Goal: Task Accomplishment & Management: Use online tool/utility

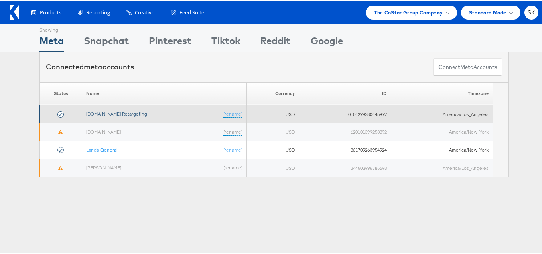
click at [139, 114] on link "Apartments.com Retargeting" at bounding box center [116, 113] width 61 height 6
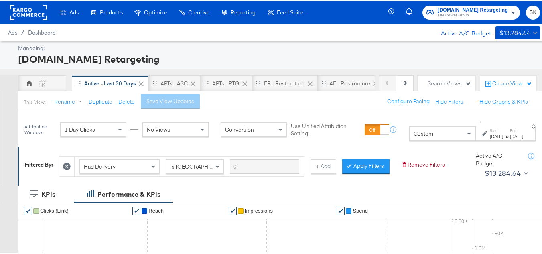
click at [450, 11] on span "The CoStar Group" at bounding box center [473, 14] width 70 height 6
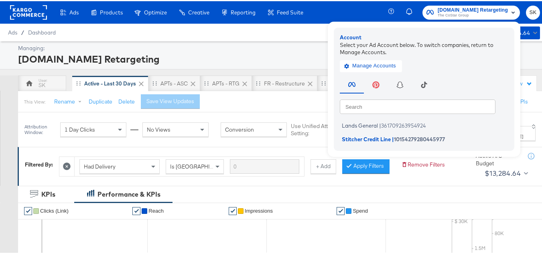
click at [39, 15] on rect at bounding box center [28, 11] width 37 height 14
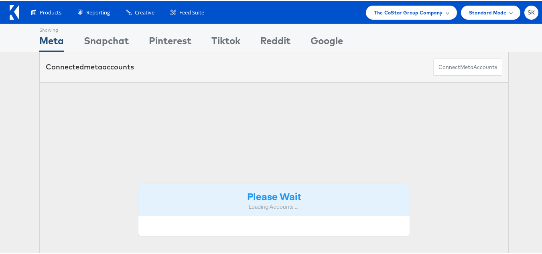
click at [421, 13] on span "The CoStar Group Company" at bounding box center [408, 11] width 69 height 8
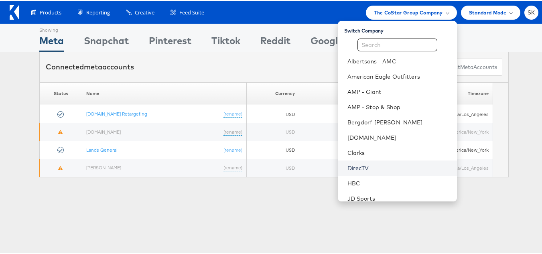
click at [356, 168] on link "DirecTV" at bounding box center [398, 167] width 103 height 8
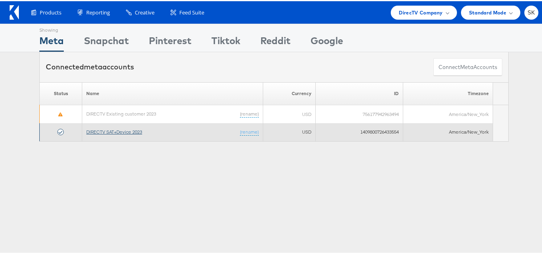
click at [135, 129] on link "DIRECTV SAT+Device 2023" at bounding box center [114, 131] width 56 height 6
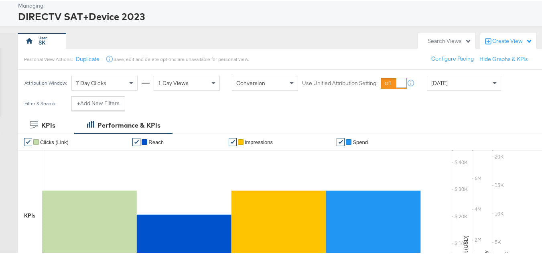
scroll to position [120, 0]
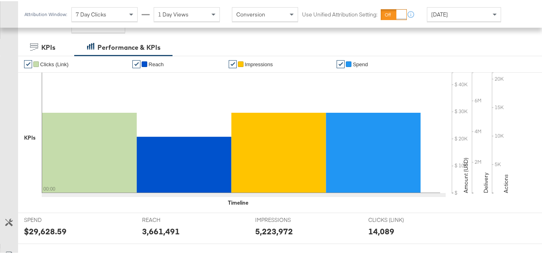
click at [448, 12] on span "Yesterday" at bounding box center [439, 13] width 16 height 7
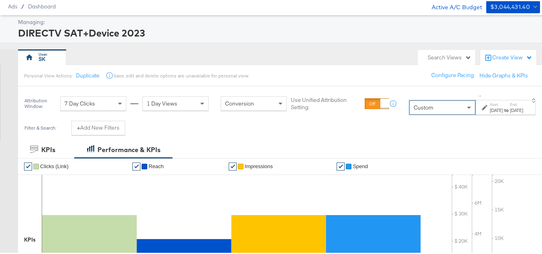
scroll to position [40, 0]
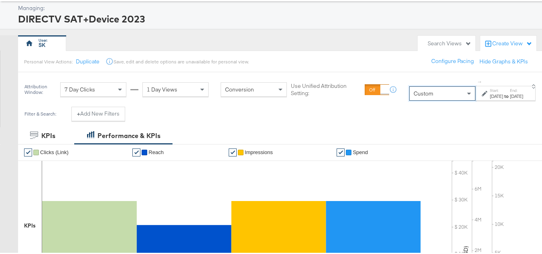
click at [490, 93] on div "Oct 1st 2025" at bounding box center [496, 95] width 13 height 6
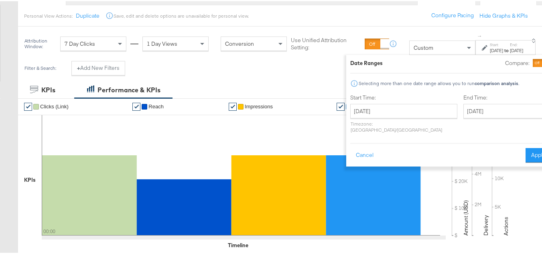
scroll to position [120, 0]
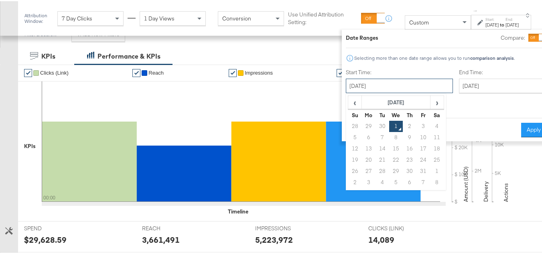
click at [387, 78] on input "October 1st 2025" at bounding box center [399, 84] width 107 height 14
click at [374, 103] on th "October 2025" at bounding box center [396, 102] width 69 height 14
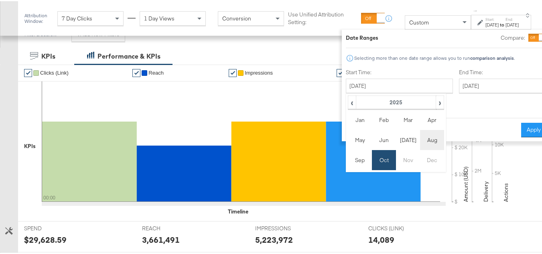
click at [420, 140] on td "Aug" at bounding box center [432, 139] width 24 height 20
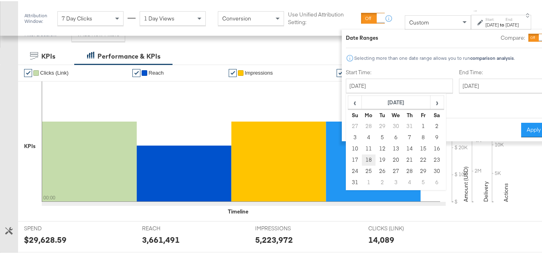
click at [362, 158] on td "18" at bounding box center [369, 158] width 14 height 11
type input "August 18th 2025"
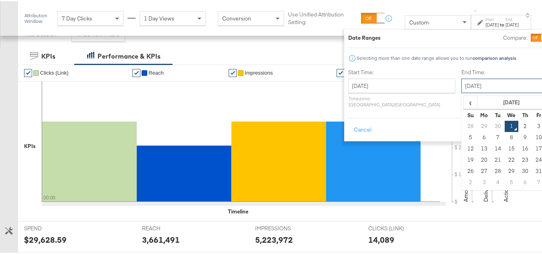
click at [461, 87] on input "October 1st 2025" at bounding box center [503, 84] width 84 height 14
click at [491, 121] on td "30" at bounding box center [498, 125] width 14 height 11
type input "September 30th 2025"
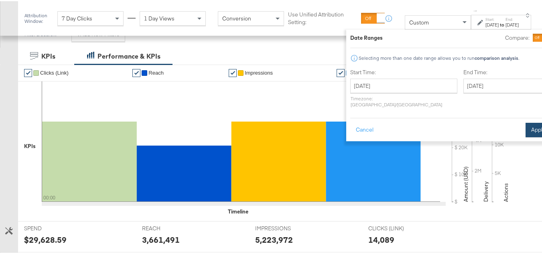
click at [525, 122] on button "Apply" at bounding box center [537, 129] width 25 height 14
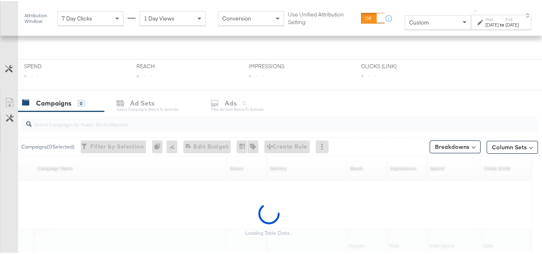
scroll to position [271, 0]
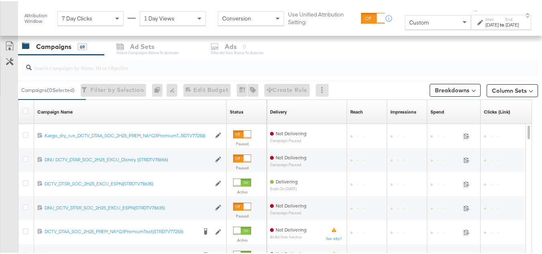
click at [73, 69] on input "search" at bounding box center [262, 63] width 461 height 16
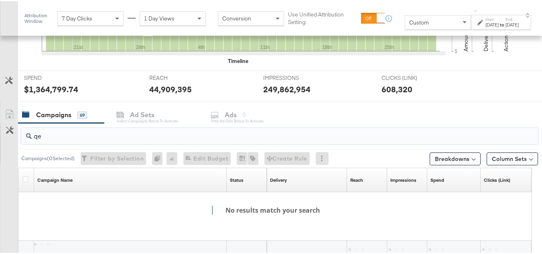
scroll to position [339, 0]
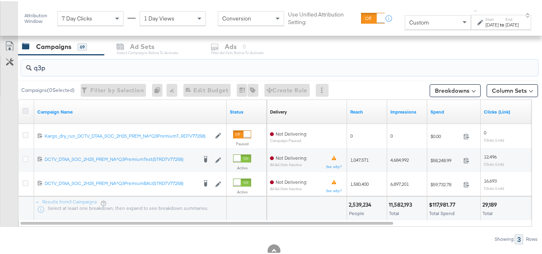
type input "q3p"
click at [24, 110] on icon at bounding box center [25, 110] width 6 height 6
click at [0, 0] on input "checkbox" at bounding box center [0, 0] width 0 height 0
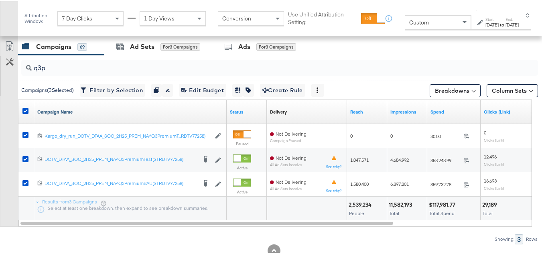
click at [73, 112] on link "Campaign Name" at bounding box center [130, 111] width 186 height 6
click at [75, 109] on link "Campaign Name ↓" at bounding box center [130, 111] width 186 height 6
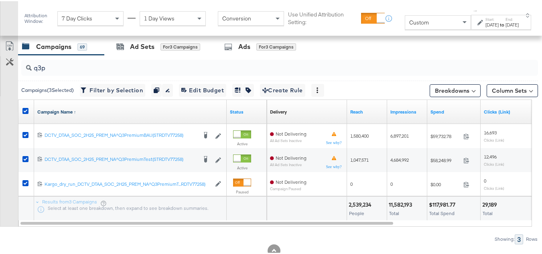
click at [75, 111] on link "Campaign Name ↑" at bounding box center [130, 111] width 186 height 6
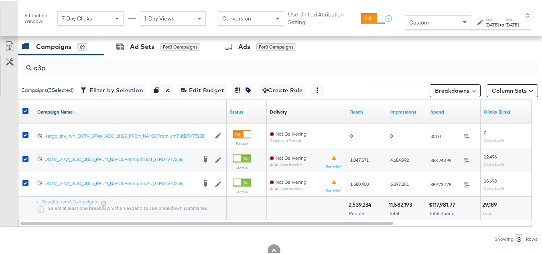
click at [75, 111] on link "Campaign Name ↓" at bounding box center [130, 111] width 186 height 6
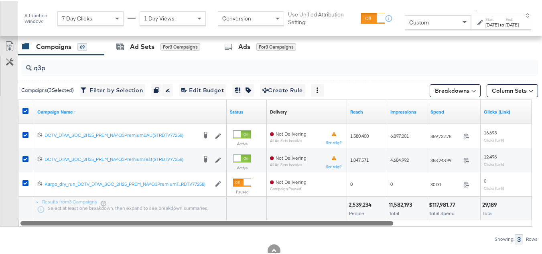
drag, startPoint x: 313, startPoint y: 225, endPoint x: 321, endPoint y: 225, distance: 7.6
click at [321, 225] on div "Campaign Name ↑ Status Delivery Sorting Unavailable Reach Impressions Spend Cli…" at bounding box center [275, 161] width 514 height 127
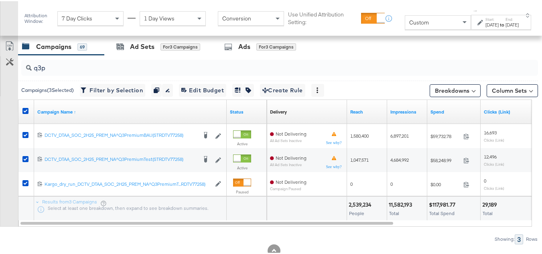
click at [315, 213] on div at bounding box center [307, 207] width 80 height 24
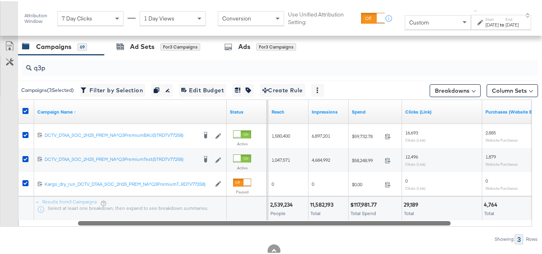
drag, startPoint x: 308, startPoint y: 221, endPoint x: 365, endPoint y: 225, distance: 57.9
click at [365, 225] on div at bounding box center [264, 221] width 373 height 7
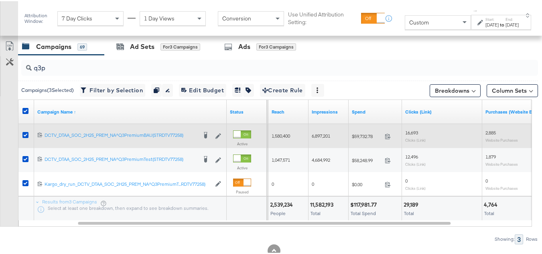
click at [362, 138] on div "$59,732.78 59732.78" at bounding box center [375, 135] width 53 height 12
copy div "$59,732.78"
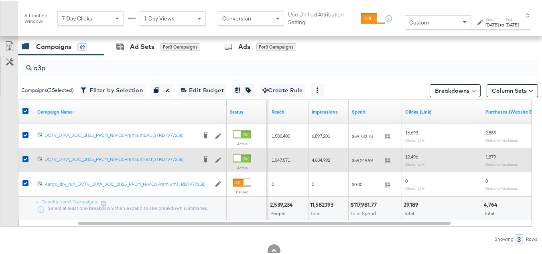
click at [367, 161] on span "$58,248.99" at bounding box center [367, 159] width 30 height 6
copy span "58,248.99"
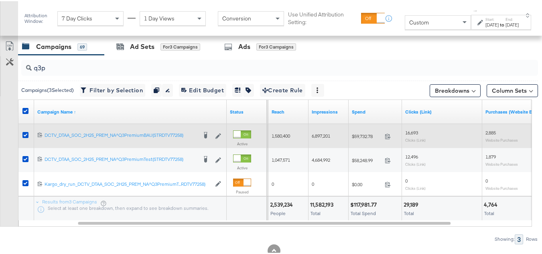
click at [286, 130] on div "1,580,400" at bounding box center [288, 134] width 40 height 13
copy span "1,580,400"
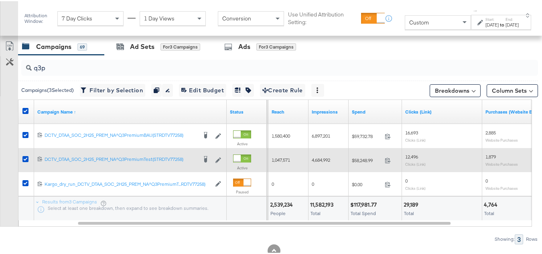
click at [270, 159] on div "1,047,571" at bounding box center [288, 158] width 40 height 13
copy span "1,047,571"
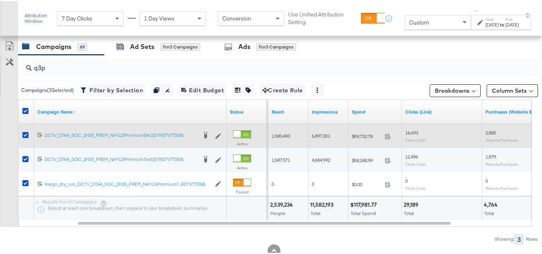
click at [329, 138] on span "6,897,201" at bounding box center [321, 135] width 18 height 6
copy span "6,897,201"
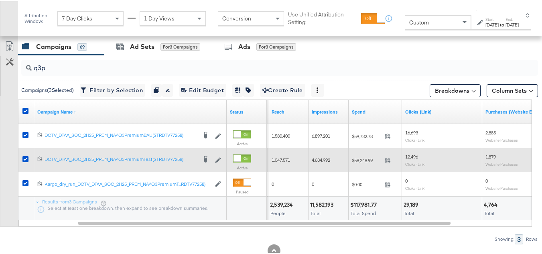
click at [319, 157] on span "4,684,992" at bounding box center [321, 159] width 18 height 6
copy span "4,684,992"
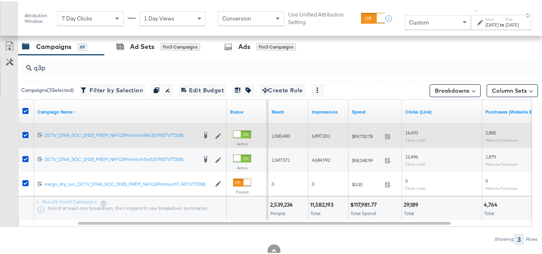
click at [414, 134] on span "16,693" at bounding box center [411, 131] width 13 height 6
copy span "16,693"
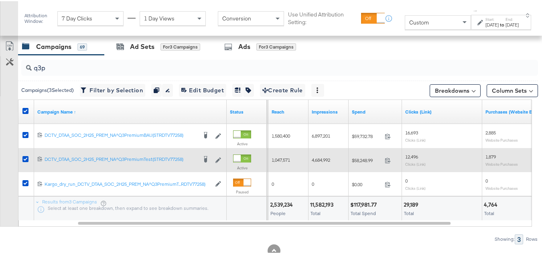
click at [412, 158] on span "12,496" at bounding box center [411, 155] width 13 height 6
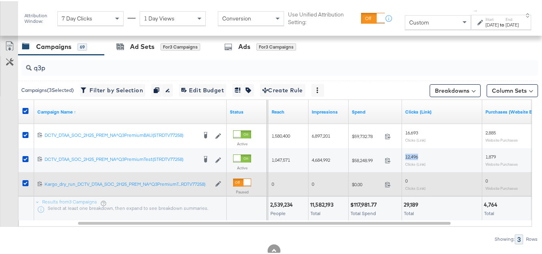
copy span "12,496"
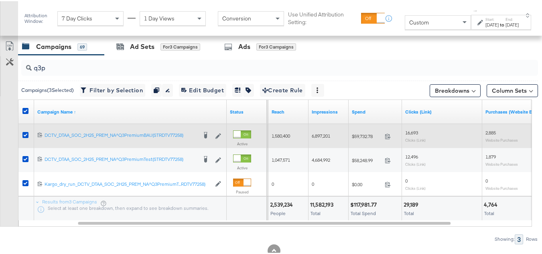
click at [488, 131] on span "2,885" at bounding box center [490, 131] width 10 height 6
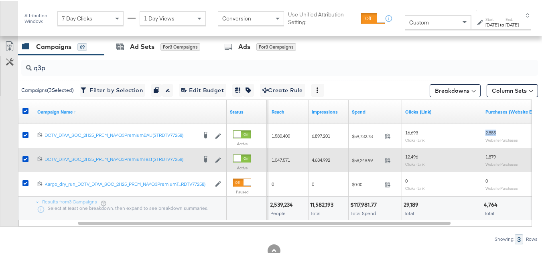
copy span "2,885"
click at [485, 154] on div "1,879 Website Purchases" at bounding box center [522, 158] width 80 height 19
copy span "1,879"
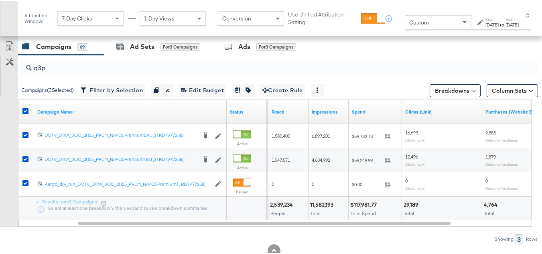
click at [248, 211] on div at bounding box center [247, 207] width 40 height 24
click at [414, 19] on div "Custom" at bounding box center [437, 21] width 65 height 14
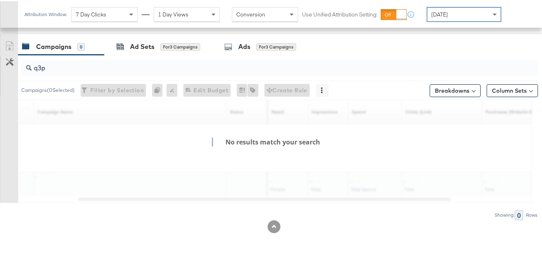
scroll to position [331, 0]
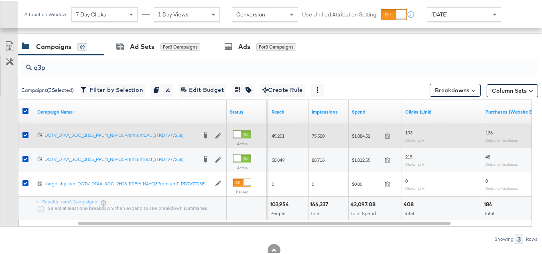
click at [362, 135] on span "$1,084.52" at bounding box center [367, 135] width 30 height 6
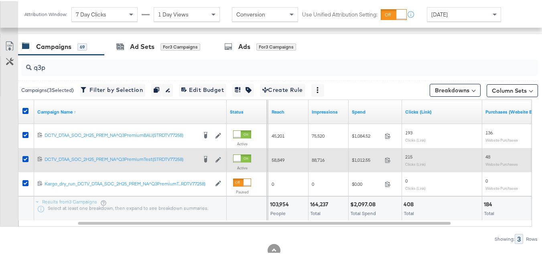
click at [354, 159] on span "$1,012.55" at bounding box center [367, 159] width 30 height 6
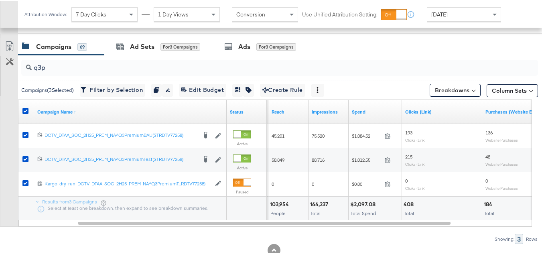
click at [310, 207] on div "164,237" at bounding box center [320, 203] width 20 height 8
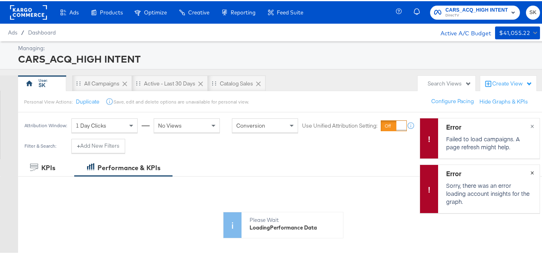
click at [528, 169] on button "×" at bounding box center [532, 171] width 15 height 14
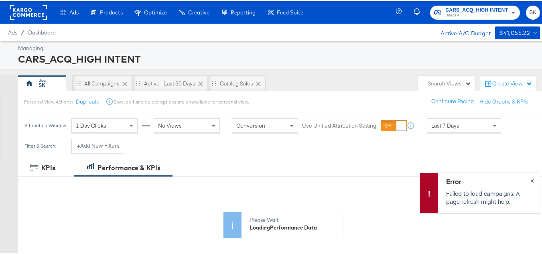
click at [530, 179] on span "×" at bounding box center [532, 178] width 4 height 9
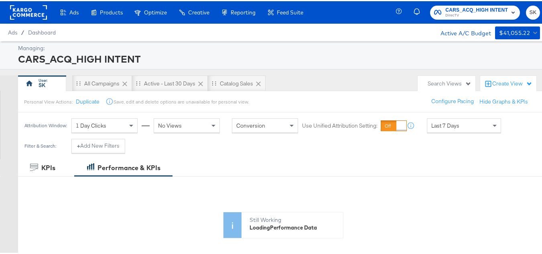
click at [22, 4] on rect at bounding box center [28, 11] width 37 height 14
click at [28, 16] on rect at bounding box center [28, 11] width 37 height 14
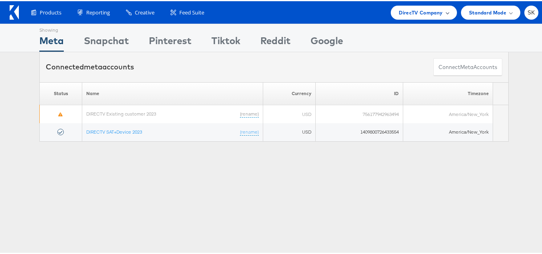
click at [402, 11] on span "DirecTV Company" at bounding box center [421, 11] width 44 height 8
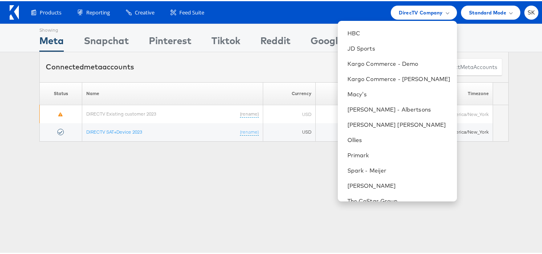
scroll to position [160, 0]
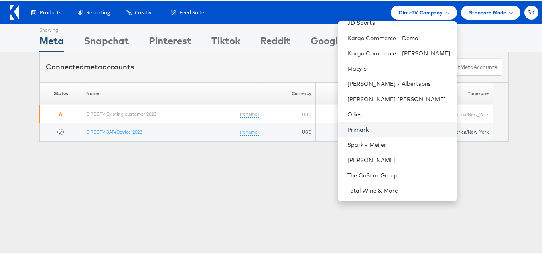
click at [357, 129] on link "Primark" at bounding box center [398, 128] width 103 height 8
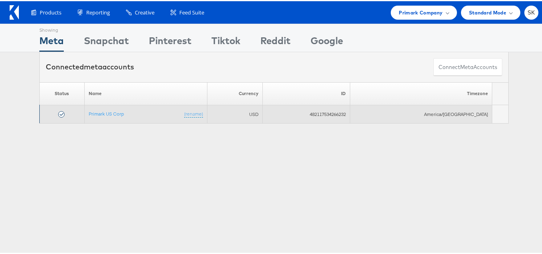
click at [111, 109] on td "Primark US Corp (rename)" at bounding box center [145, 113] width 123 height 18
click at [112, 112] on link "Primark US Corp" at bounding box center [106, 113] width 35 height 6
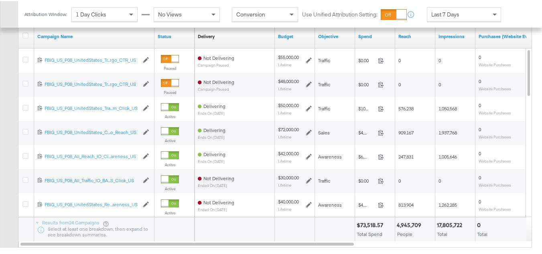
scroll to position [331, 0]
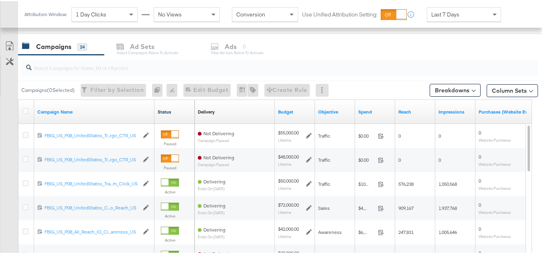
click at [163, 109] on link "Status" at bounding box center [175, 111] width 34 height 6
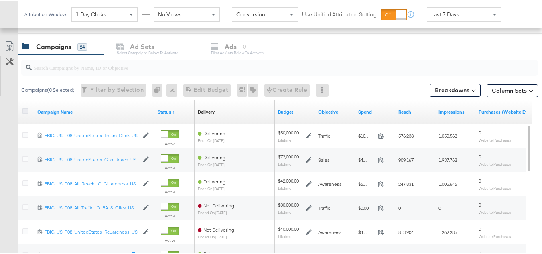
click at [28, 108] on icon at bounding box center [25, 110] width 6 height 6
click at [0, 0] on input "checkbox" at bounding box center [0, 0] width 0 height 0
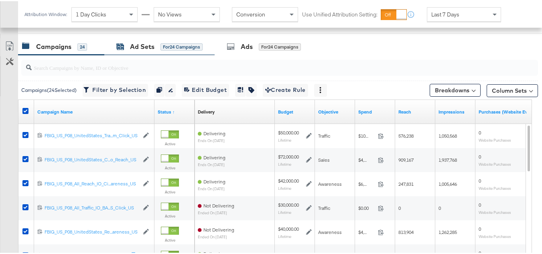
click at [151, 44] on div "Ad Sets" at bounding box center [142, 45] width 24 height 9
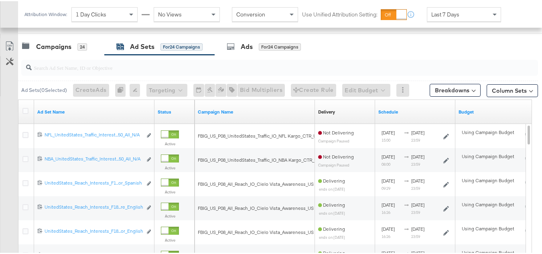
click at [28, 109] on div at bounding box center [26, 111] width 8 height 8
click at [27, 109] on icon at bounding box center [25, 110] width 6 height 6
click at [0, 0] on input "checkbox" at bounding box center [0, 0] width 0 height 0
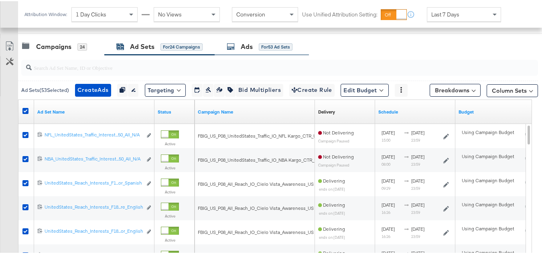
click at [239, 54] on div "Ads for 53 Ad Sets" at bounding box center [262, 45] width 94 height 17
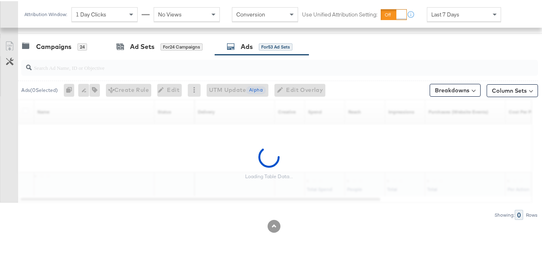
click at [241, 45] on div "Ads" at bounding box center [247, 45] width 12 height 9
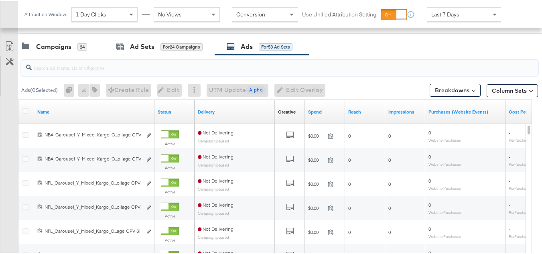
click at [97, 61] on input "search" at bounding box center [262, 63] width 461 height 16
paste input "120228088321630495"
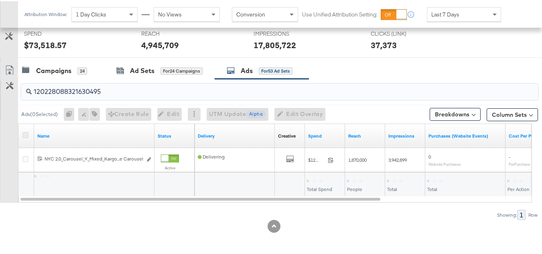
click at [23, 136] on icon at bounding box center [25, 134] width 6 height 6
click at [0, 0] on input "checkbox" at bounding box center [0, 0] width 0 height 0
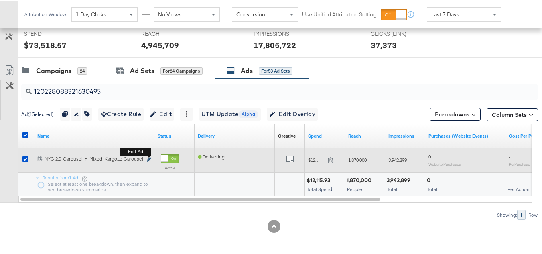
click at [148, 158] on icon "link" at bounding box center [149, 158] width 4 height 4
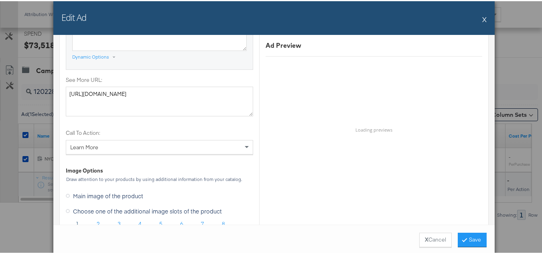
scroll to position [802, 0]
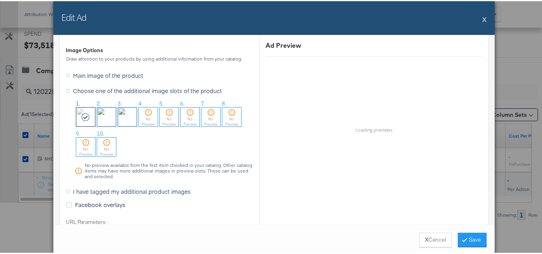
click at [483, 18] on button "X" at bounding box center [484, 18] width 4 height 16
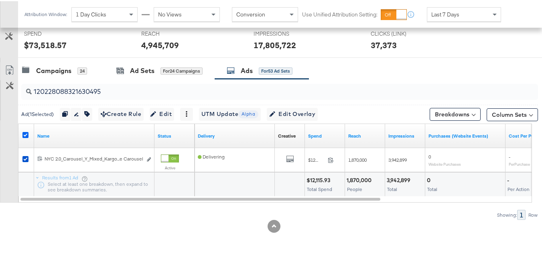
click at [26, 136] on icon at bounding box center [25, 134] width 6 height 6
click at [0, 0] on input "checkbox" at bounding box center [0, 0] width 0 height 0
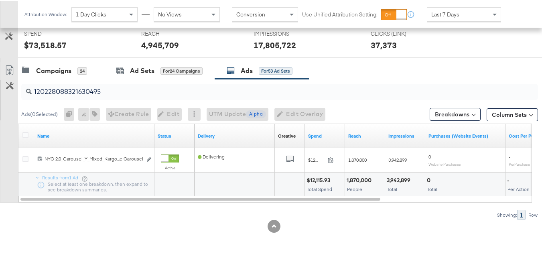
click at [107, 92] on input "120228088321630495" at bounding box center [262, 87] width 461 height 16
paste input "4"
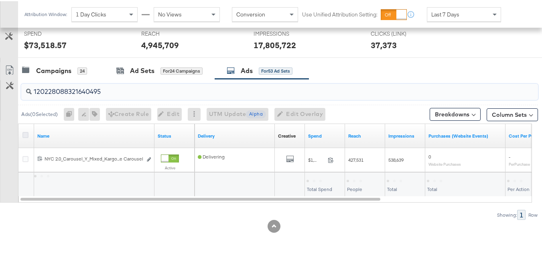
type input "120228088321640495"
click at [24, 134] on icon at bounding box center [25, 134] width 6 height 6
click at [0, 0] on input "checkbox" at bounding box center [0, 0] width 0 height 0
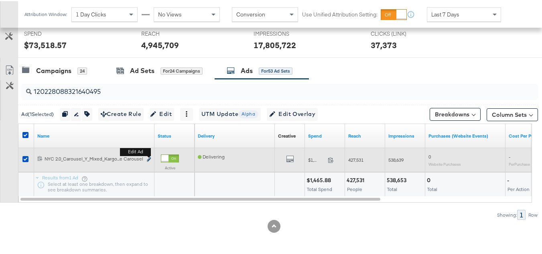
click at [149, 158] on icon "link" at bounding box center [149, 158] width 4 height 4
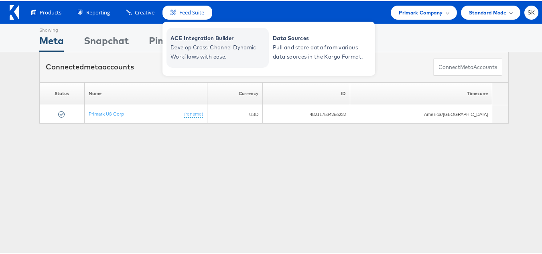
click at [195, 44] on span "Develop Cross-Channel Dynamic Workflows with ease." at bounding box center [218, 51] width 96 height 18
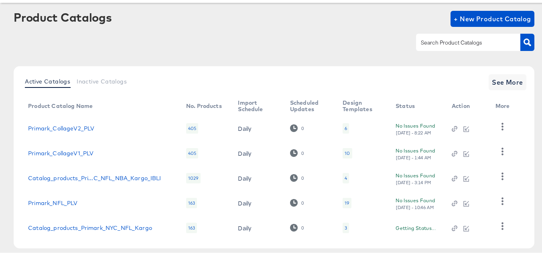
scroll to position [77, 0]
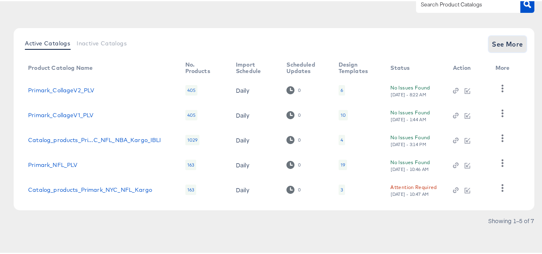
click at [501, 45] on span "See More" at bounding box center [507, 42] width 31 height 11
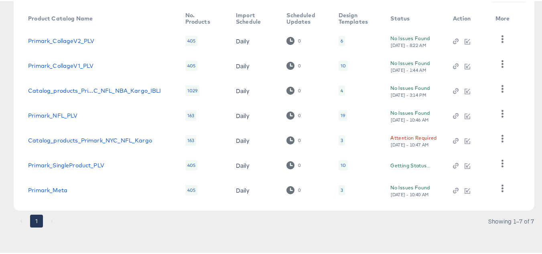
scroll to position [126, 0]
click at [61, 188] on link "Primark_Meta" at bounding box center [47, 188] width 39 height 6
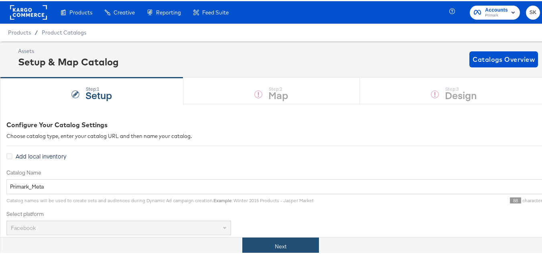
click at [296, 247] on button "Next" at bounding box center [280, 245] width 77 height 18
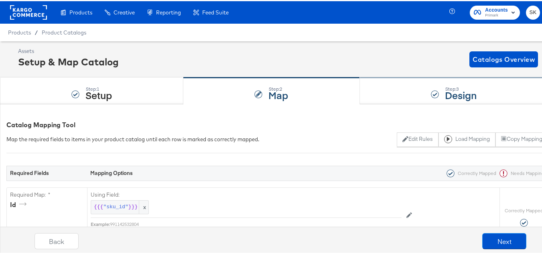
click at [437, 90] on div "Step: 3 Design" at bounding box center [454, 90] width 188 height 26
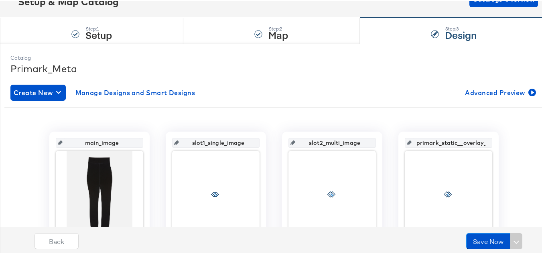
scroll to position [120, 0]
